Goal: Transaction & Acquisition: Obtain resource

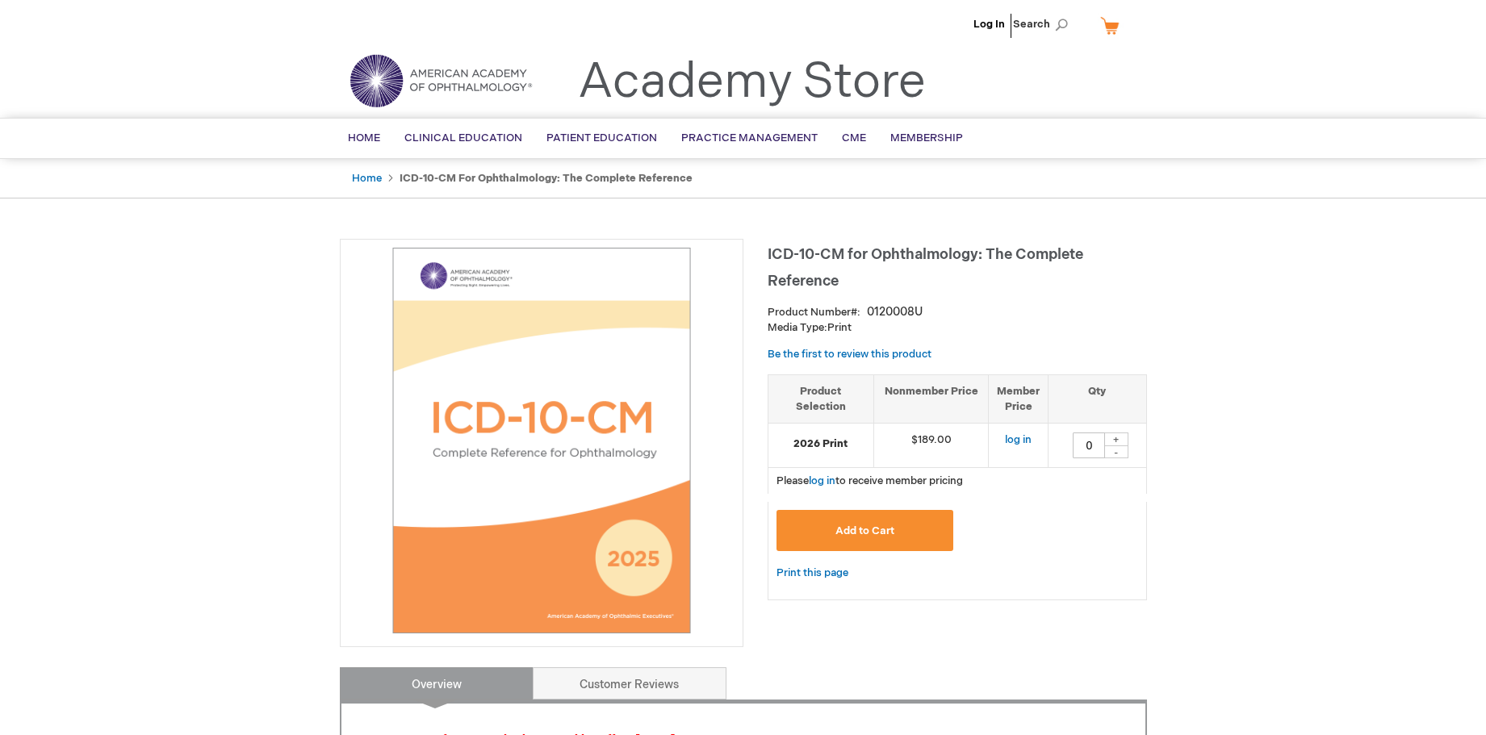
click at [368, 178] on link "Home" at bounding box center [367, 178] width 30 height 13
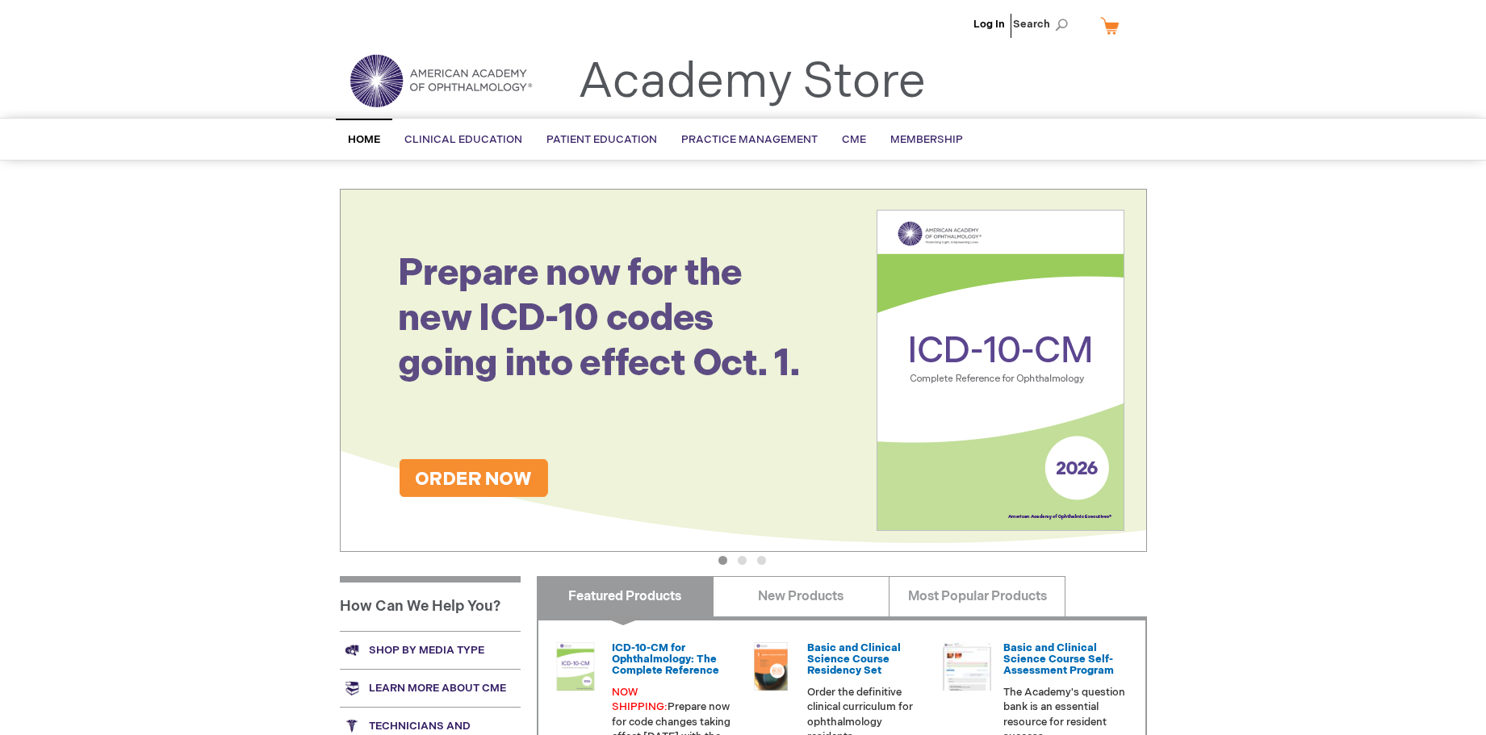
click at [1270, 343] on div "Log In Search My Cart CLOSE RECENTLY ADDED ITEM(S) Close There are no items in …" at bounding box center [743, 568] width 1486 height 1136
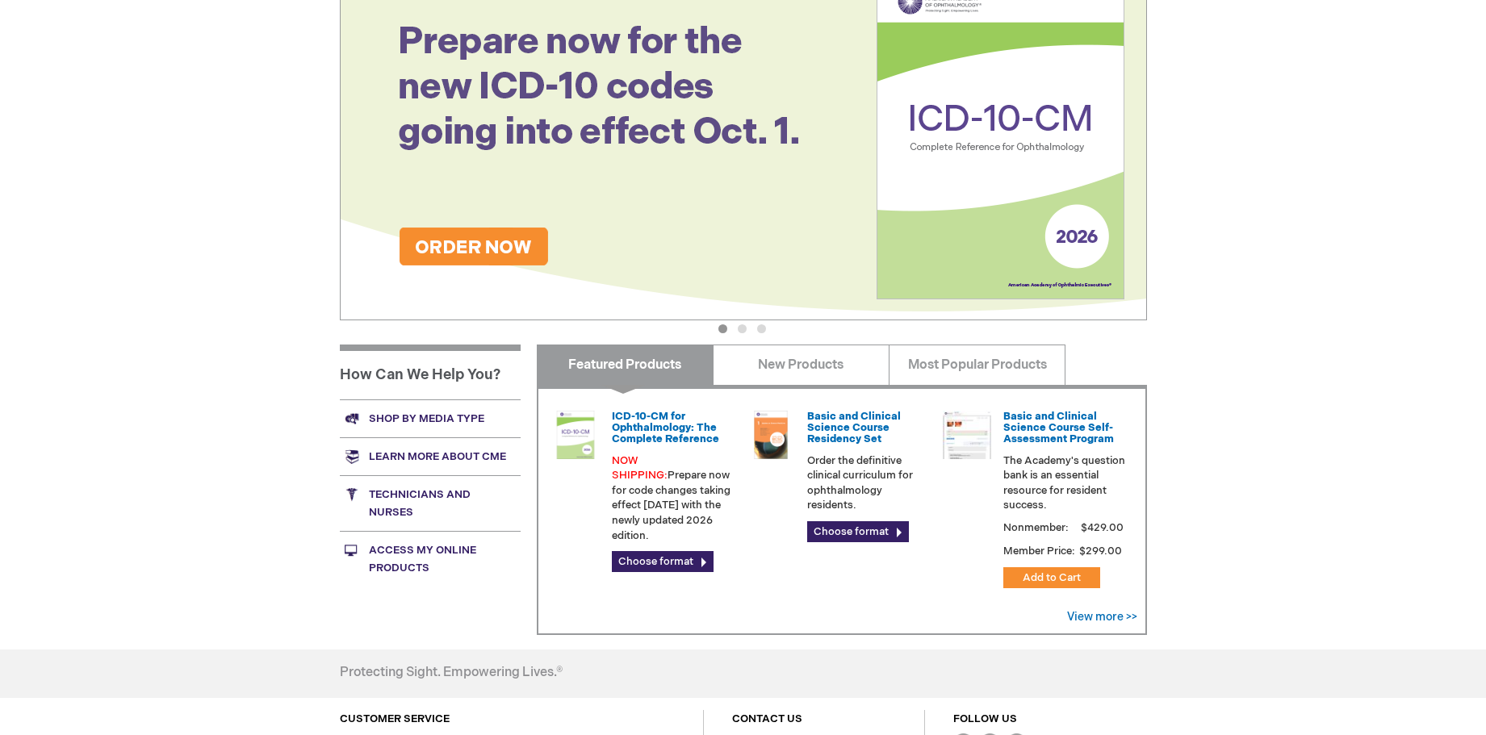
scroll to position [242, 0]
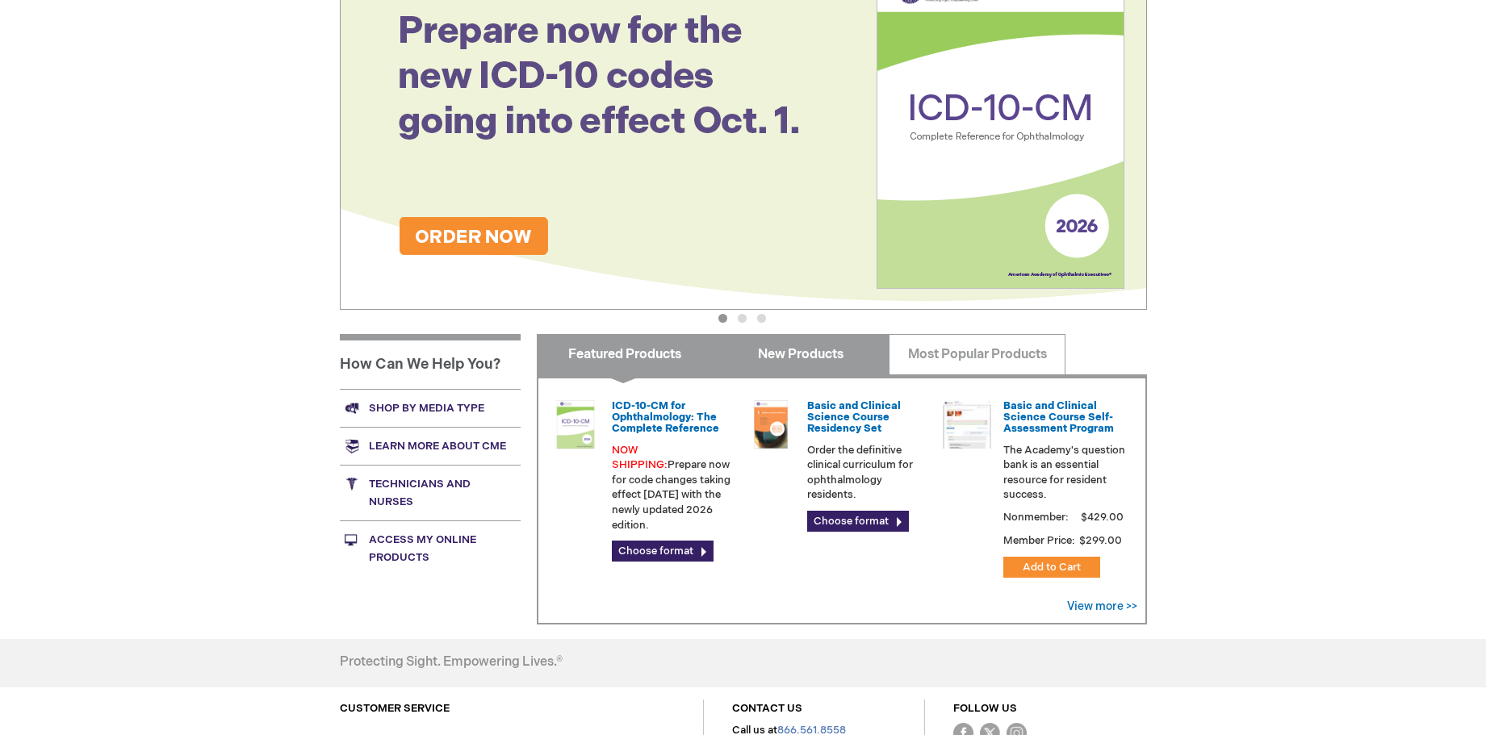
click at [785, 358] on link "New Products" at bounding box center [800, 354] width 177 height 40
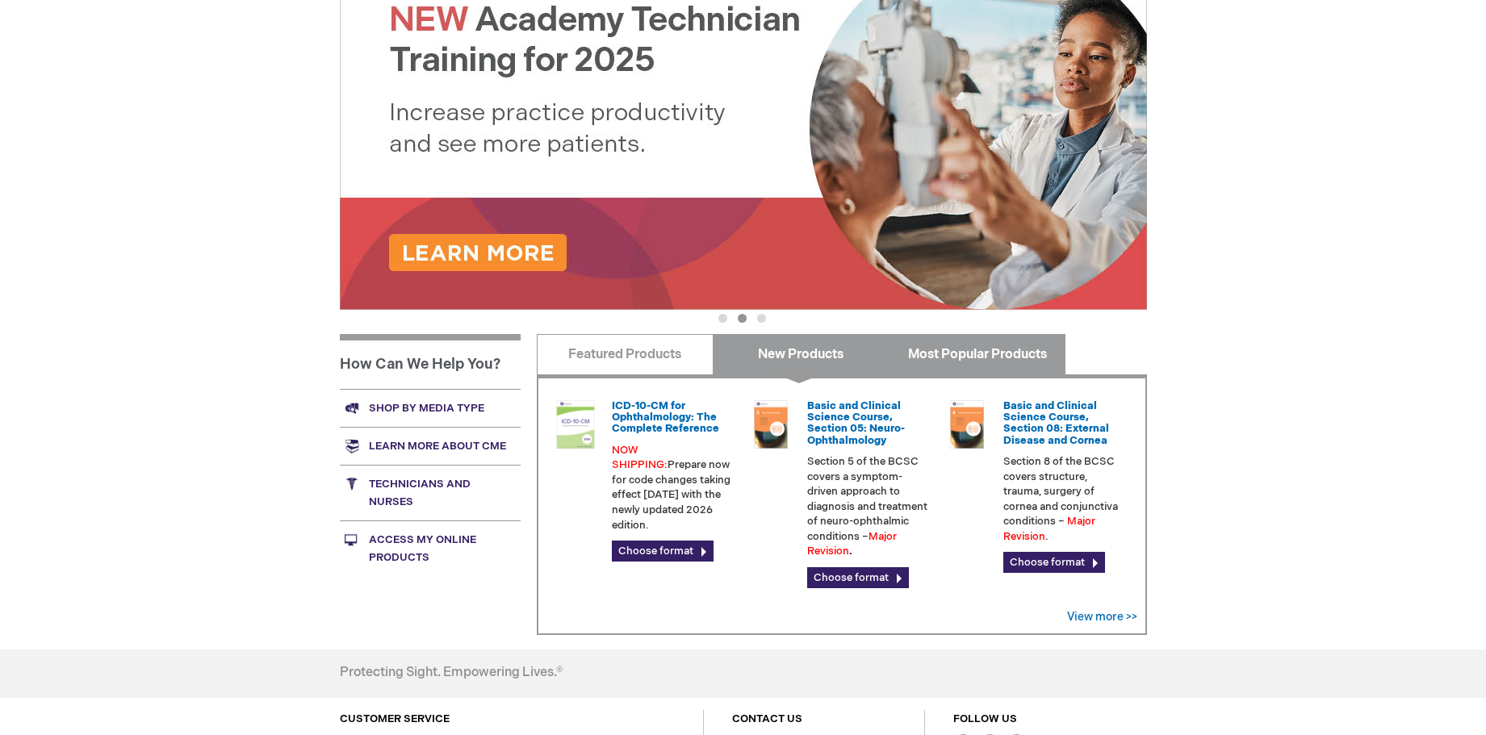
click at [932, 354] on link "Most Popular Products" at bounding box center [976, 354] width 177 height 40
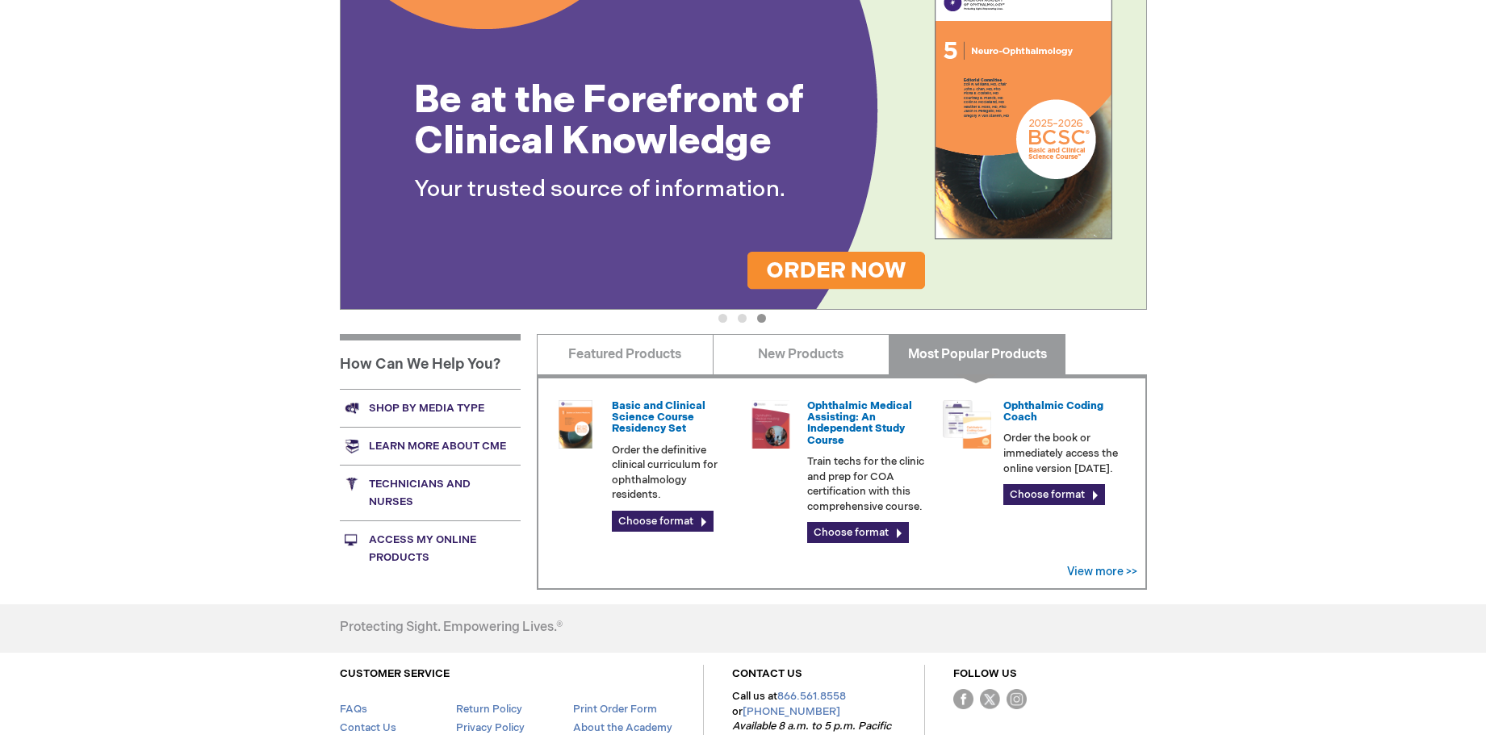
click at [424, 404] on link "Shop by media type" at bounding box center [430, 408] width 181 height 38
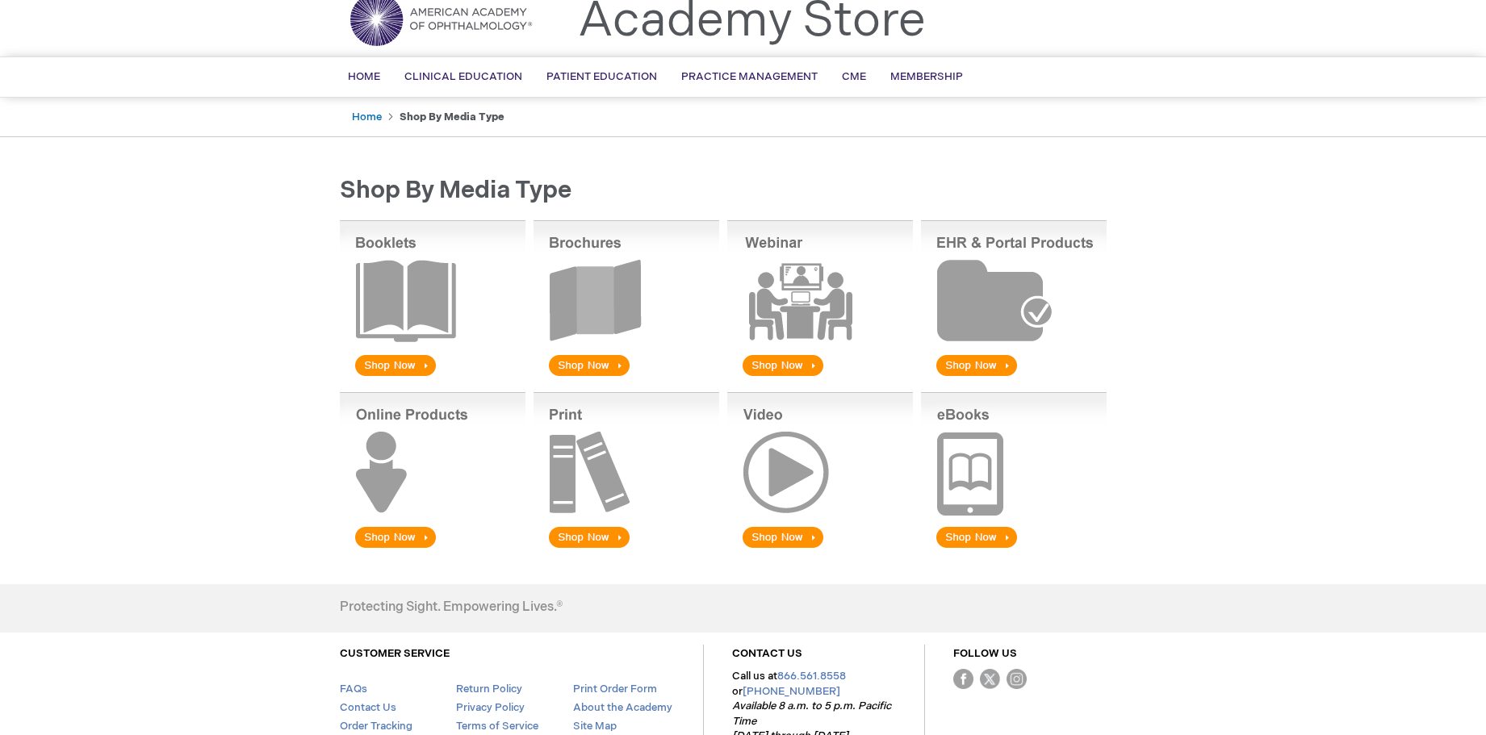
scroll to position [161, 0]
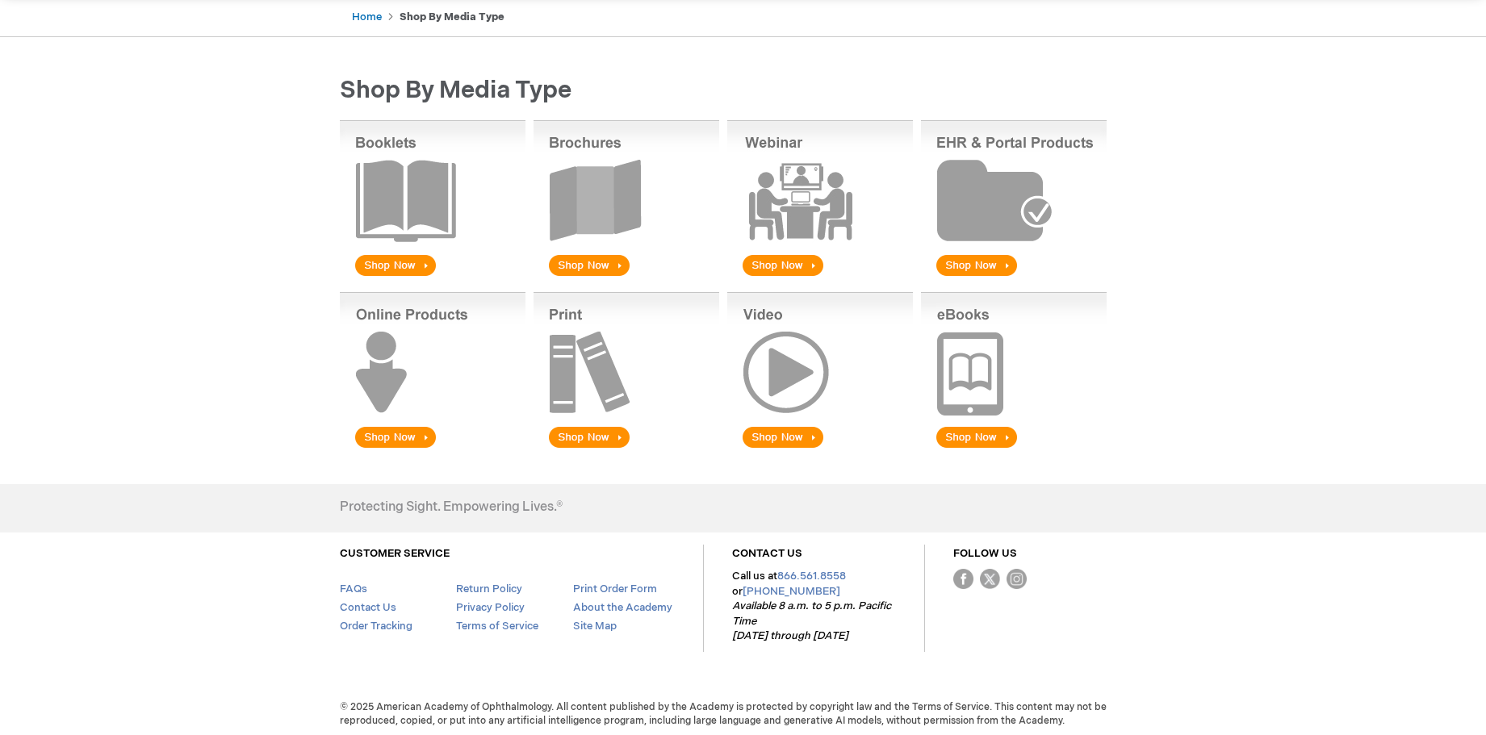
click at [583, 434] on img at bounding box center [626, 371] width 186 height 159
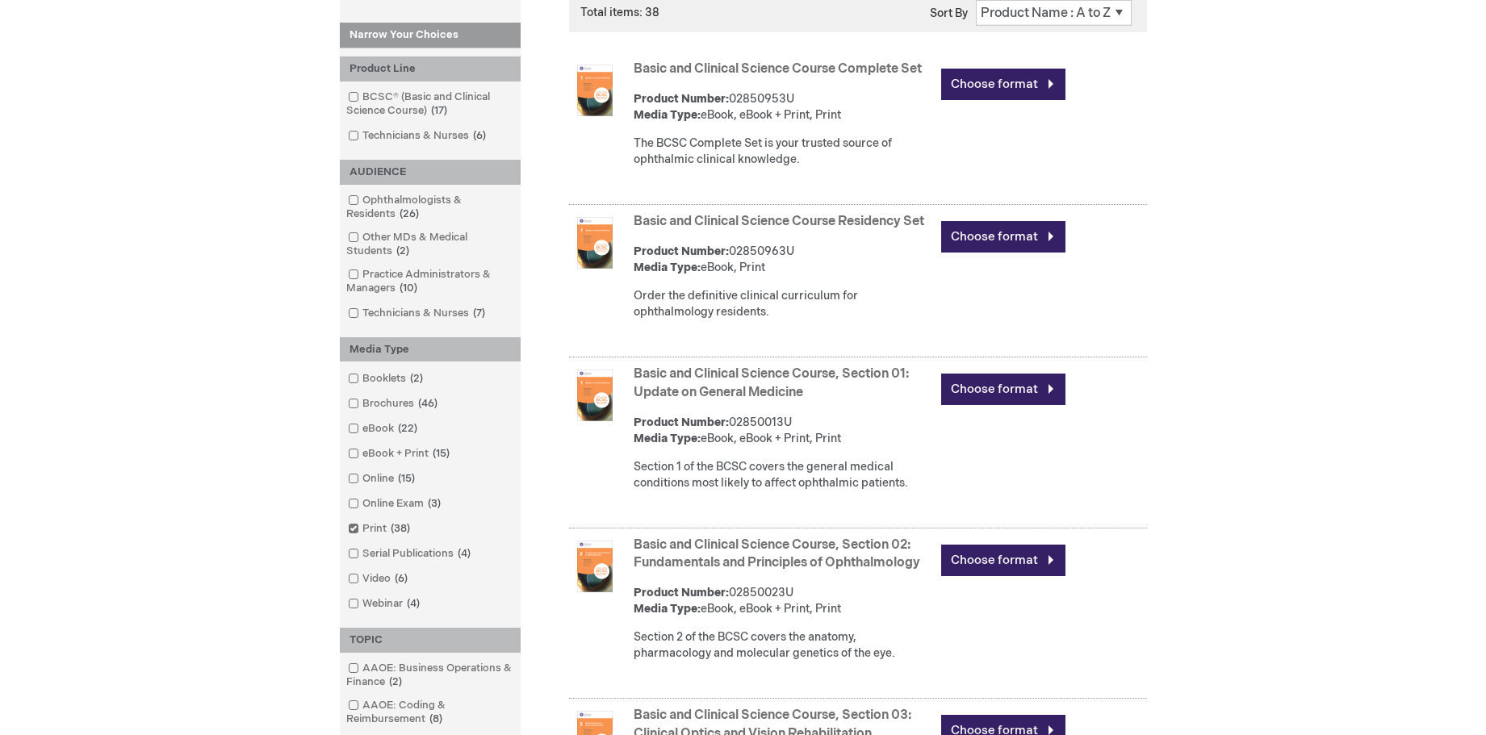
scroll to position [323, 0]
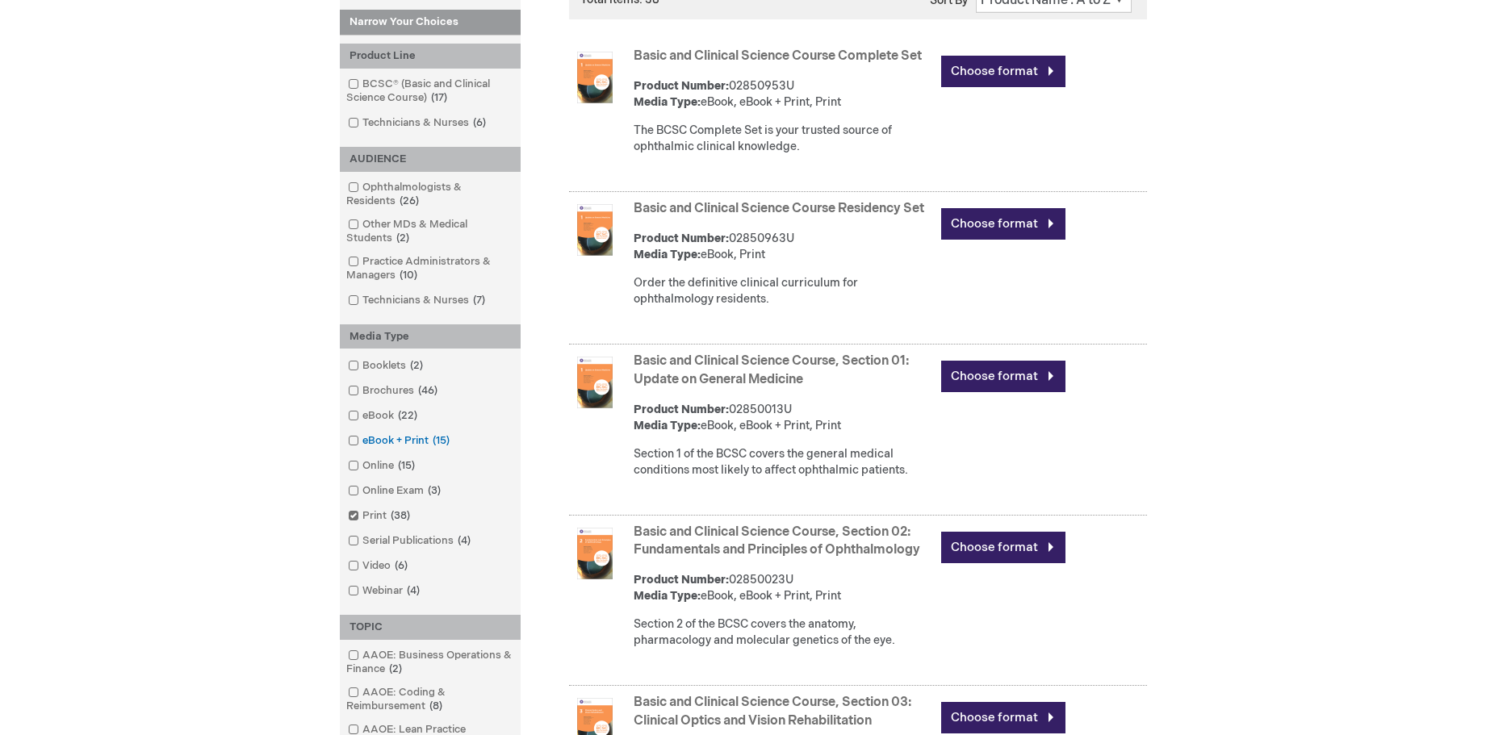
click at [362, 442] on span at bounding box center [362, 440] width 0 height 13
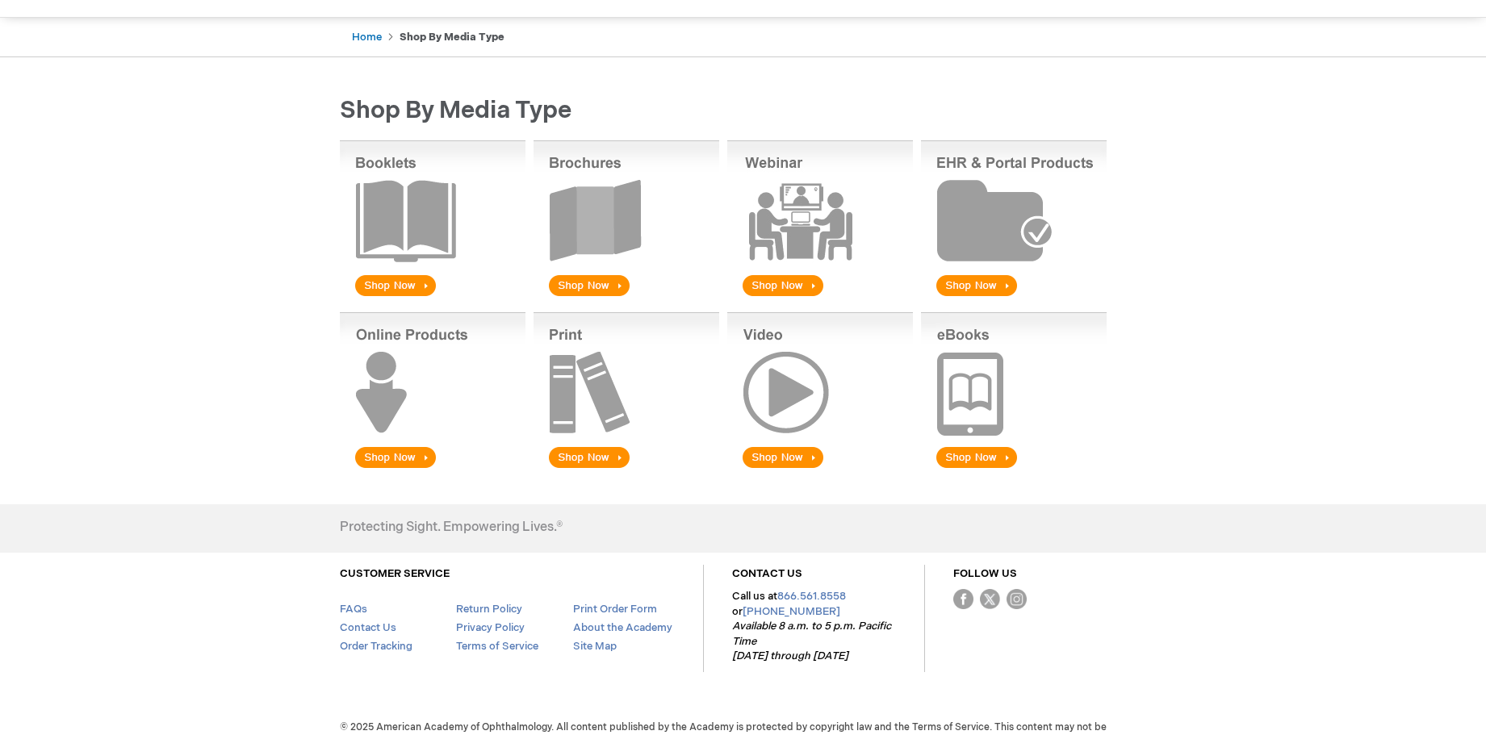
scroll to position [166, 0]
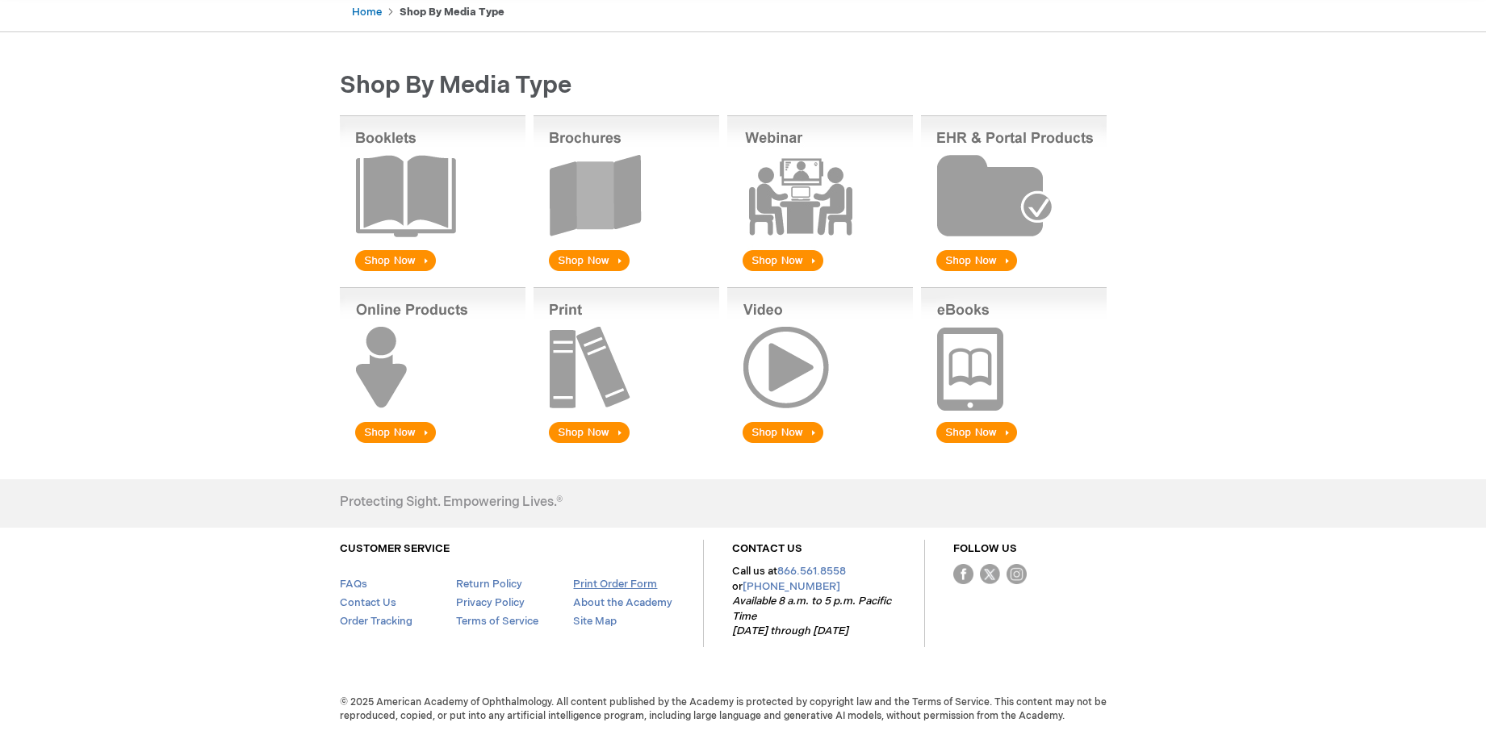
click at [617, 583] on link "Print Order Form" at bounding box center [615, 584] width 84 height 13
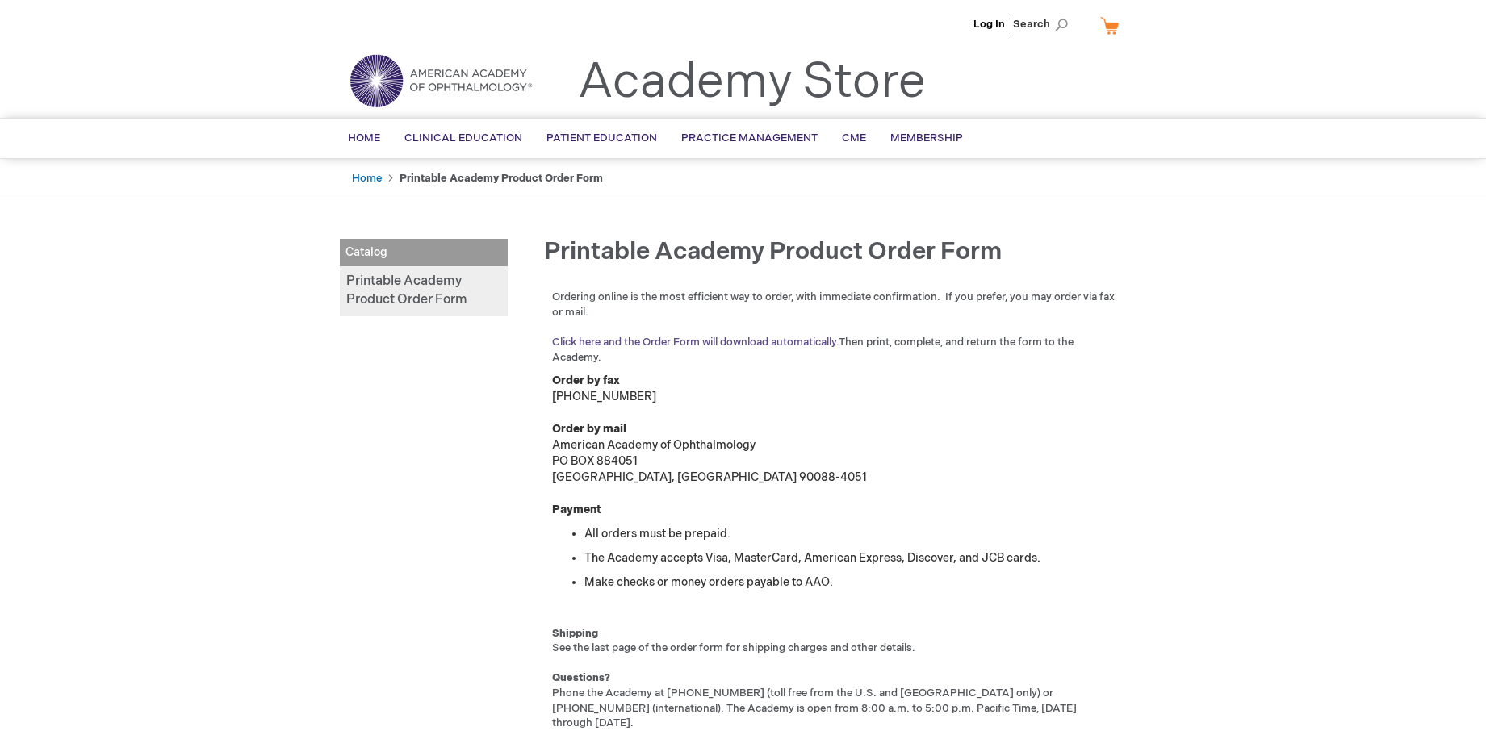
click at [788, 344] on link "Click here and the Order Form will download automatically." at bounding box center [695, 342] width 286 height 13
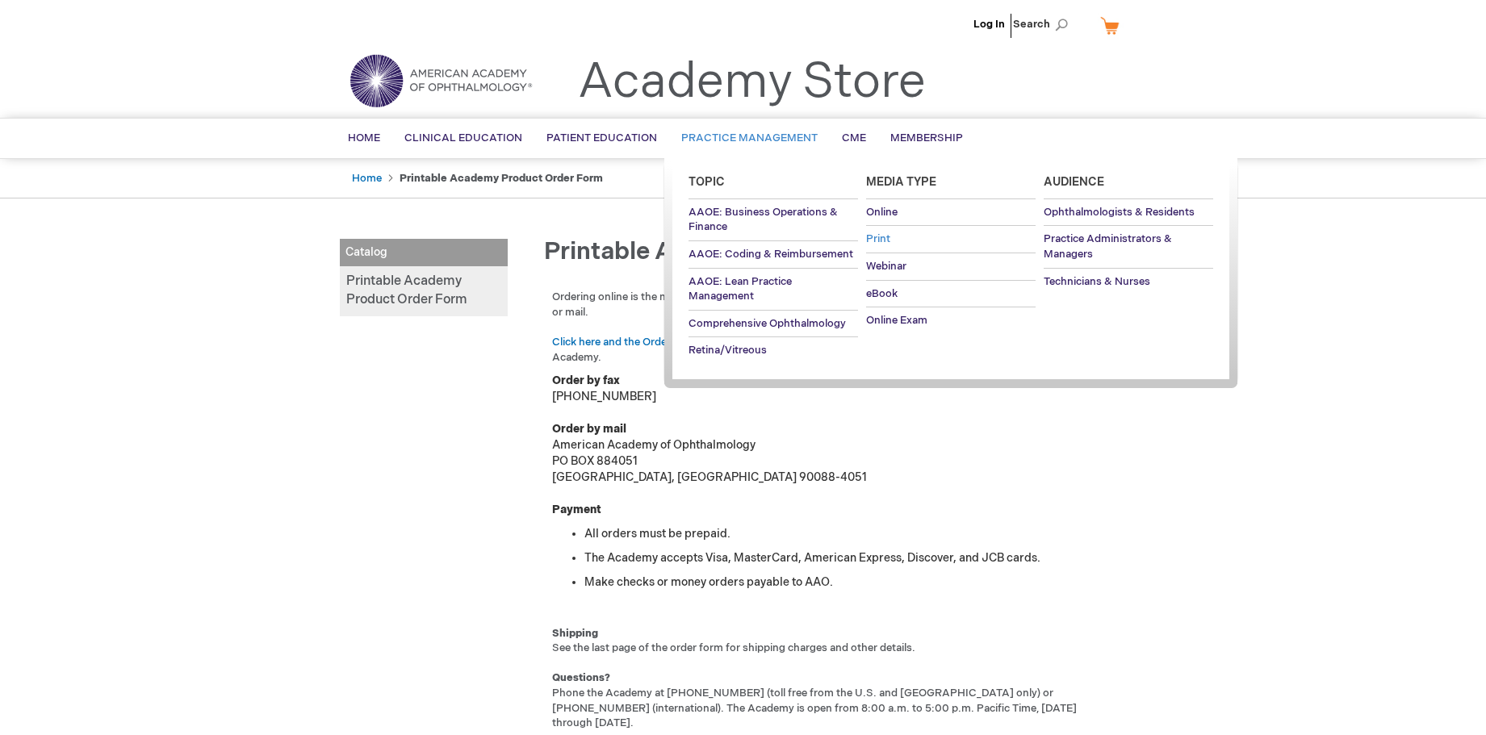
click at [878, 237] on span "Print" at bounding box center [878, 238] width 24 height 13
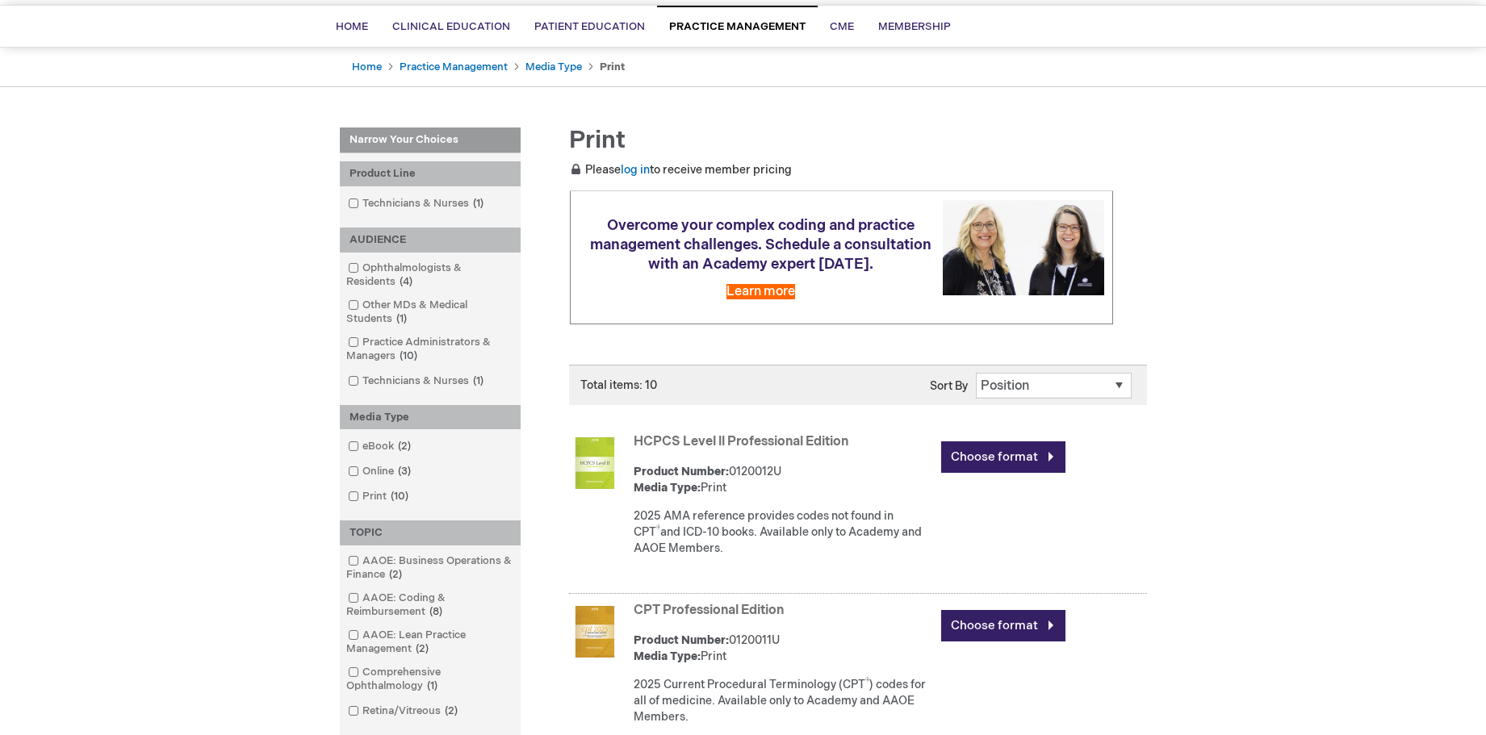
scroll to position [83, 0]
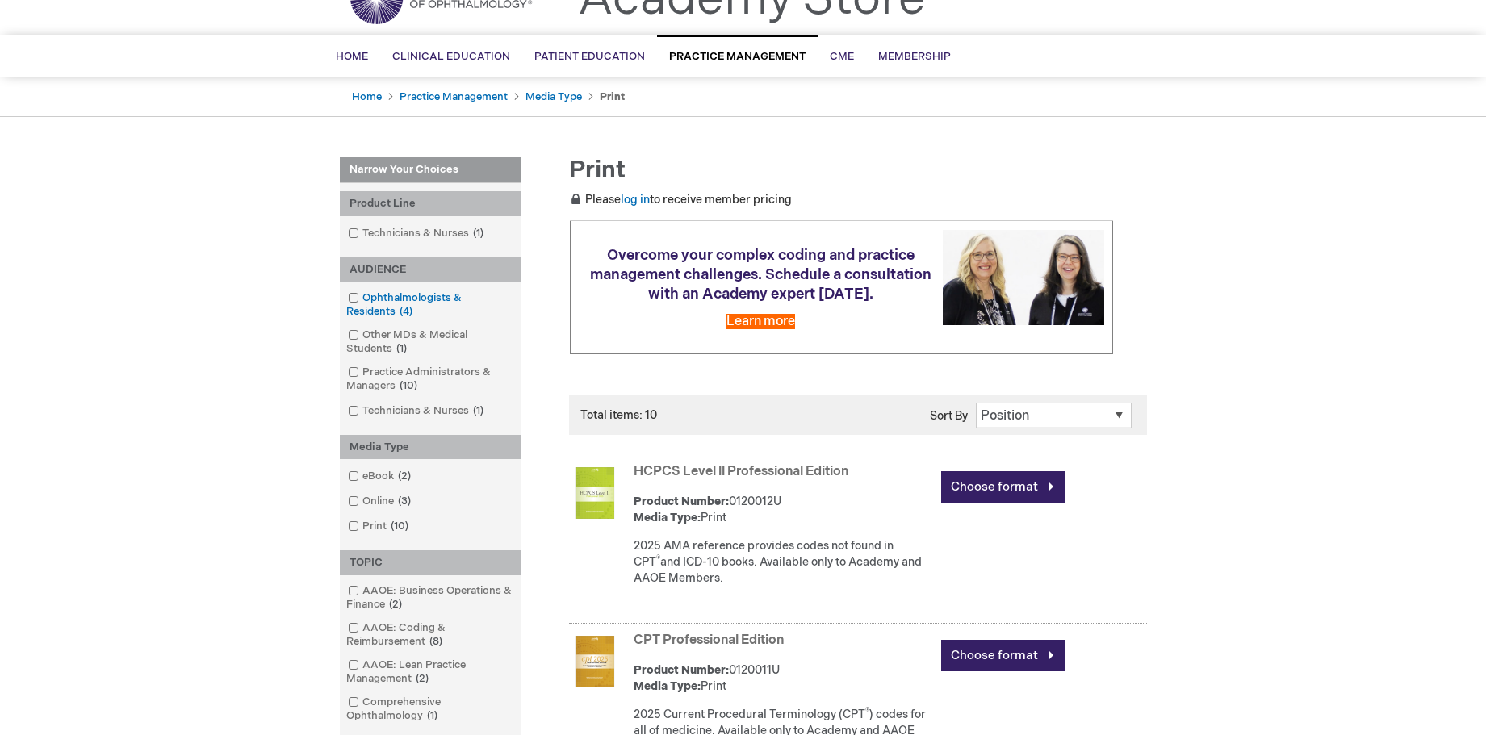
click at [362, 295] on span at bounding box center [362, 297] width 0 height 13
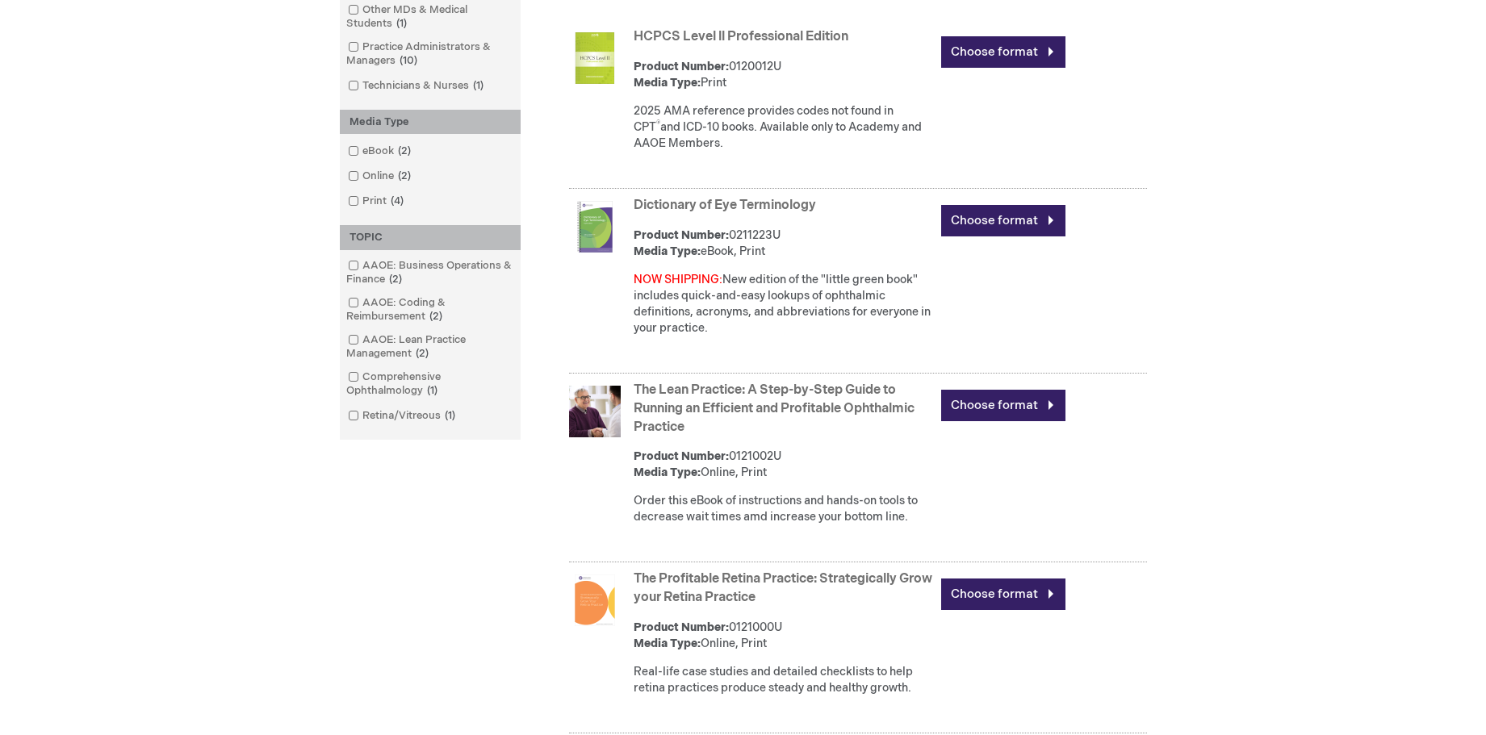
scroll to position [312, 0]
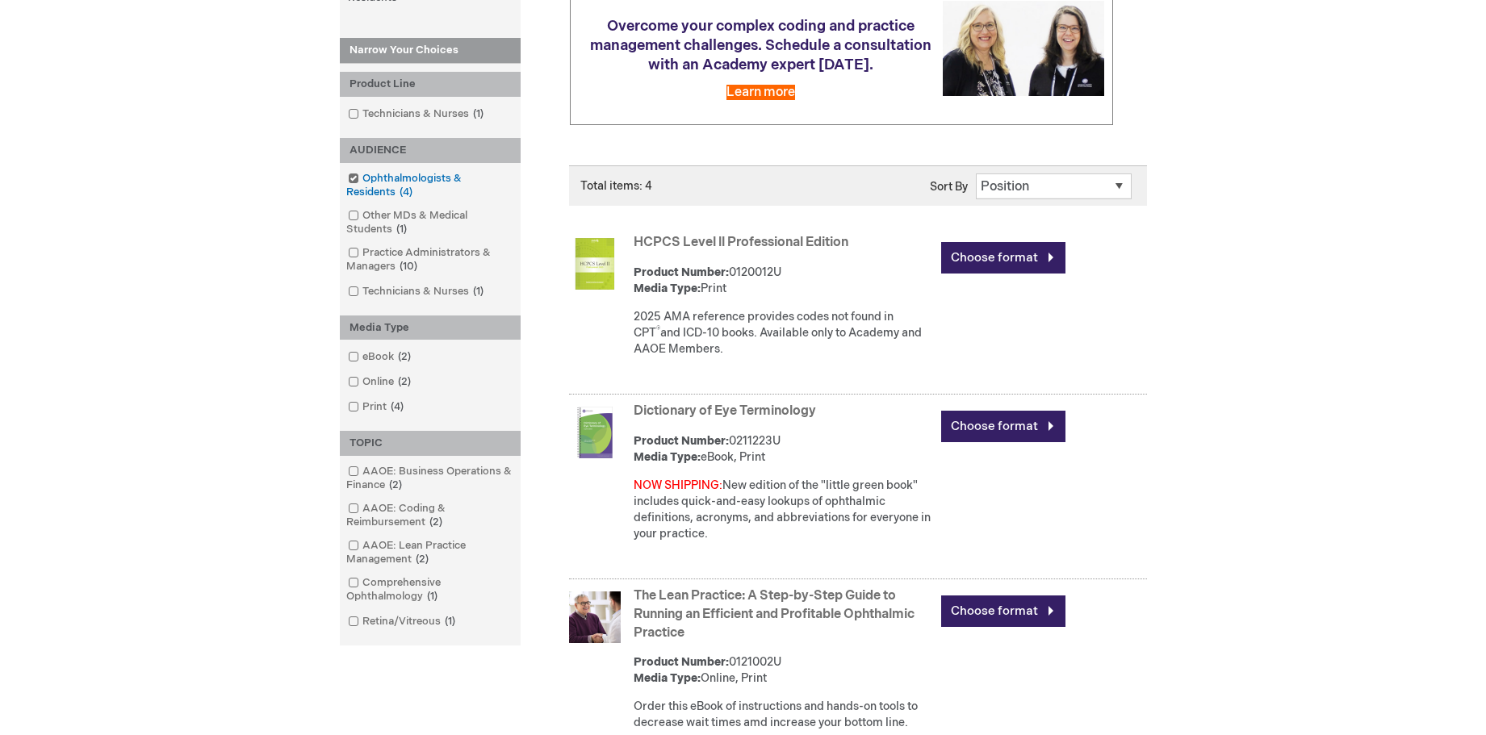
click at [362, 179] on span at bounding box center [362, 178] width 0 height 13
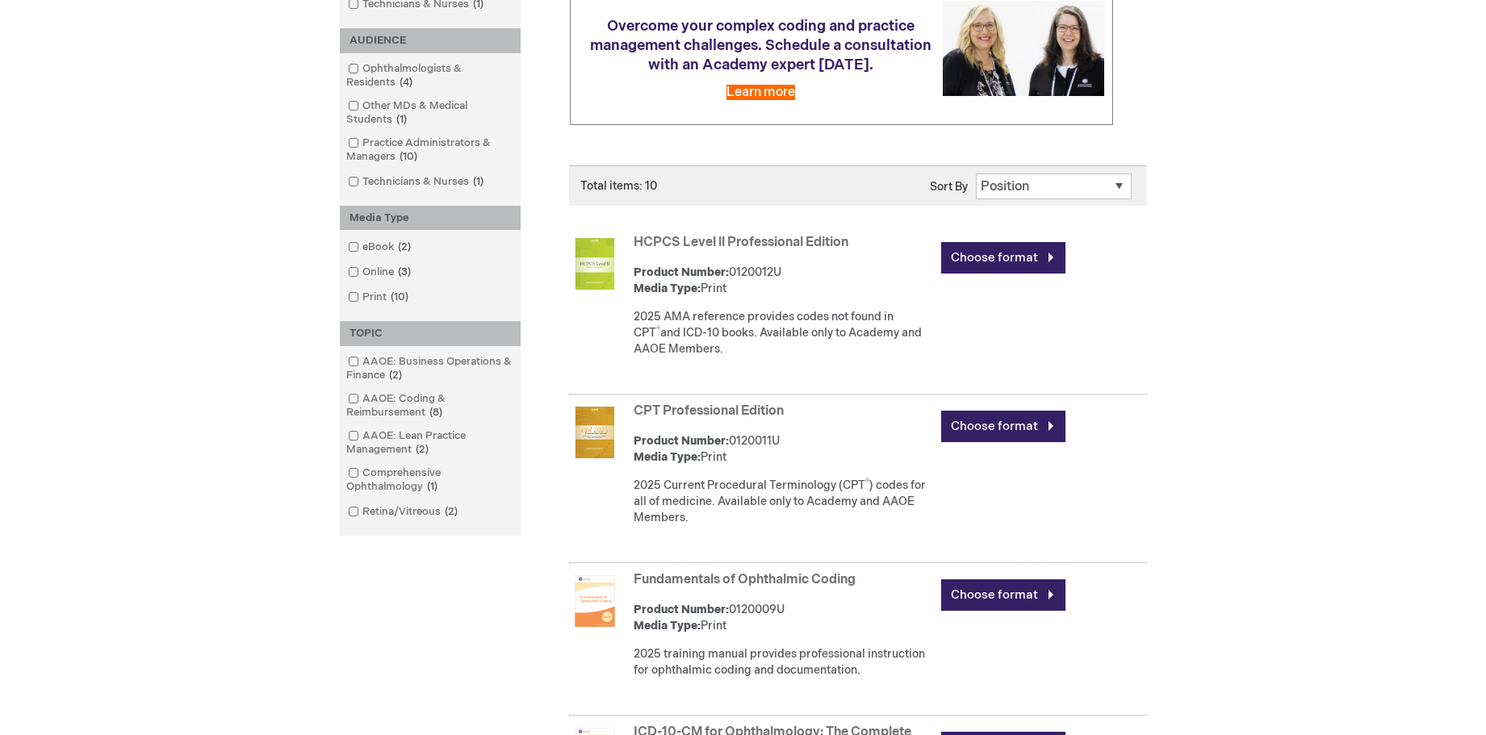
click at [1024, 185] on select "Position Product Name : A to Z Product Name : Z to A Price : Low to High Price …" at bounding box center [1054, 186] width 156 height 26
select select "price"
click at [976, 173] on select "Position Product Name : A to Z Product Name : Z to A Price : Low to High Price …" at bounding box center [1054, 186] width 156 height 26
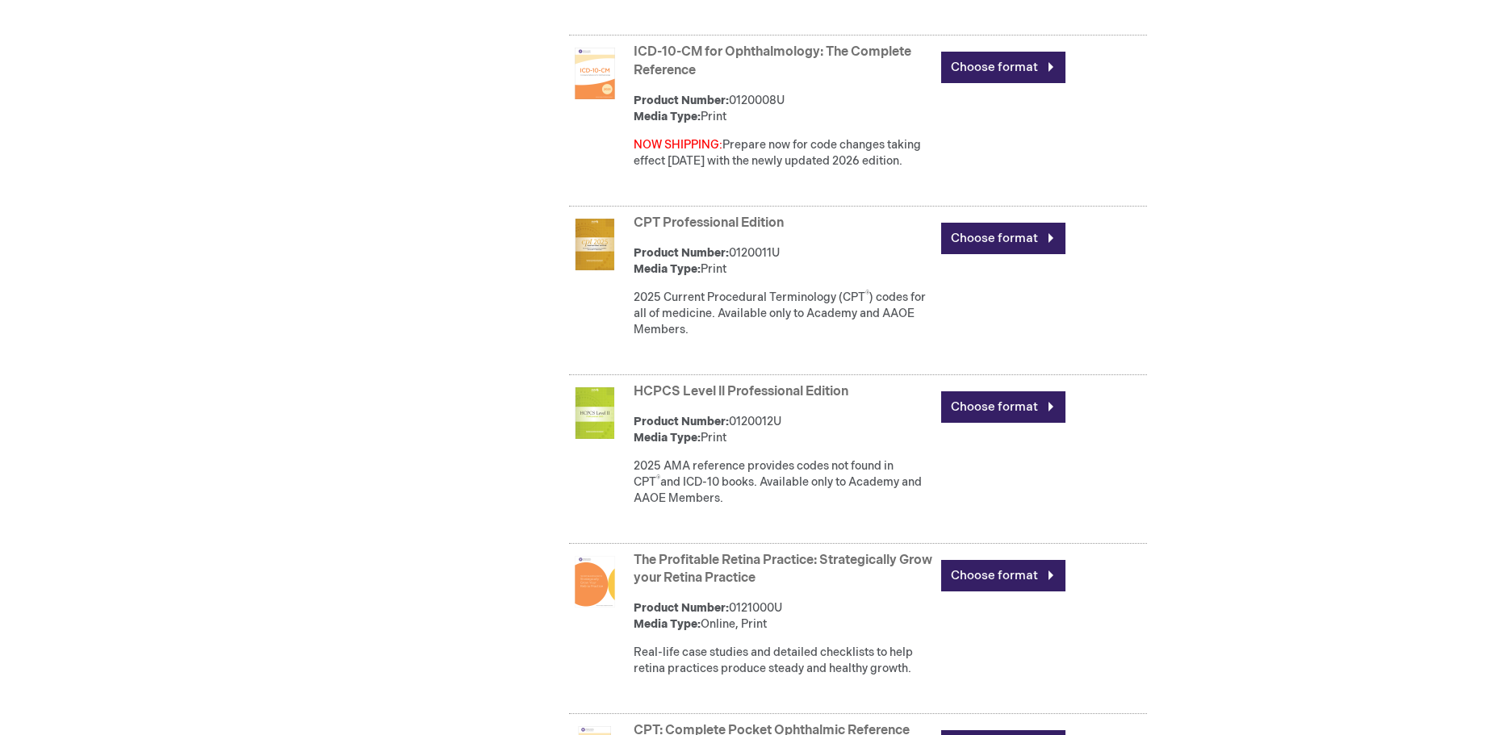
scroll to position [1130, 0]
